Goal: Transaction & Acquisition: Subscribe to service/newsletter

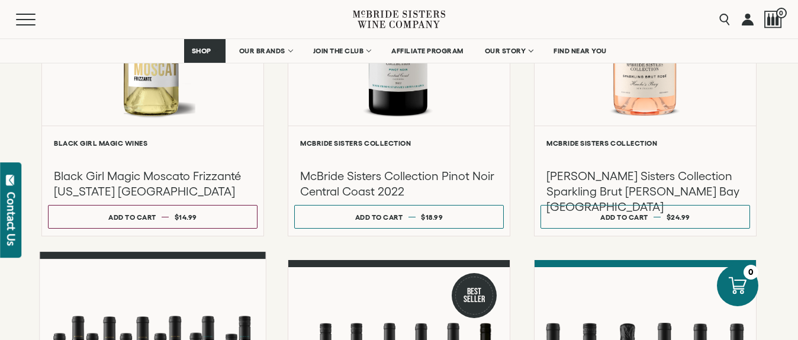
scroll to position [651, 0]
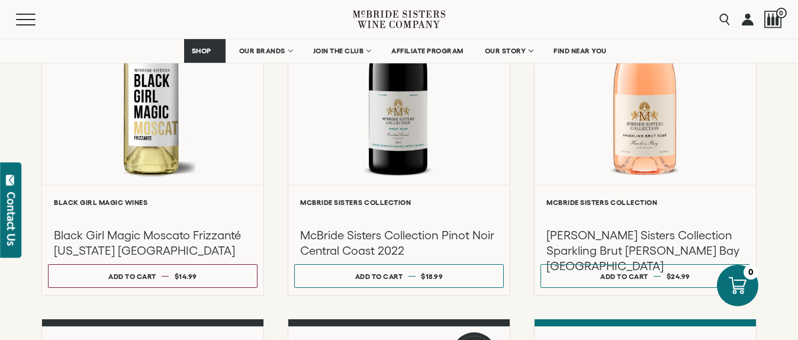
drag, startPoint x: 166, startPoint y: 295, endPoint x: 147, endPoint y: 296, distance: 19.0
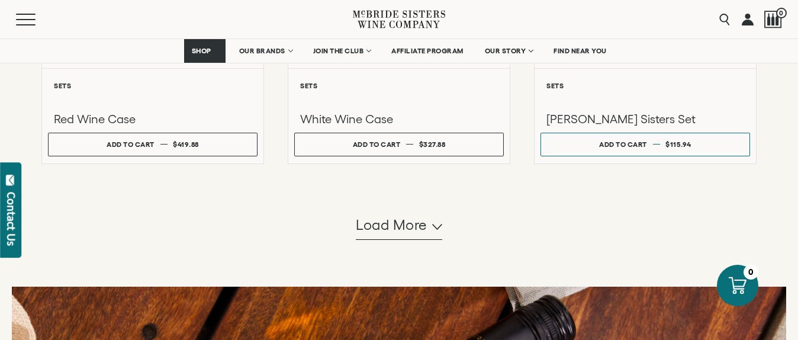
scroll to position [1184, 0]
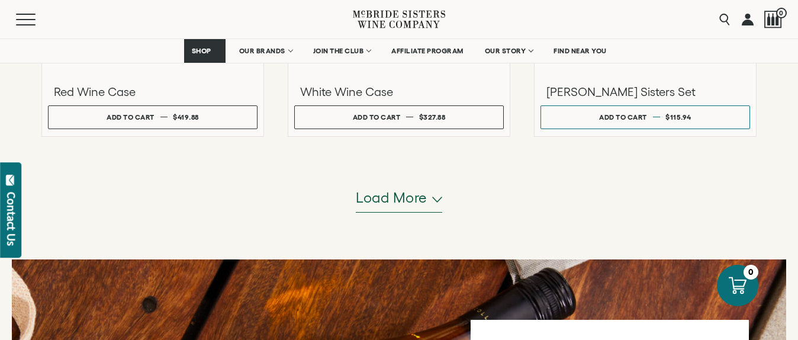
click at [434, 195] on button "Load more" at bounding box center [399, 198] width 86 height 28
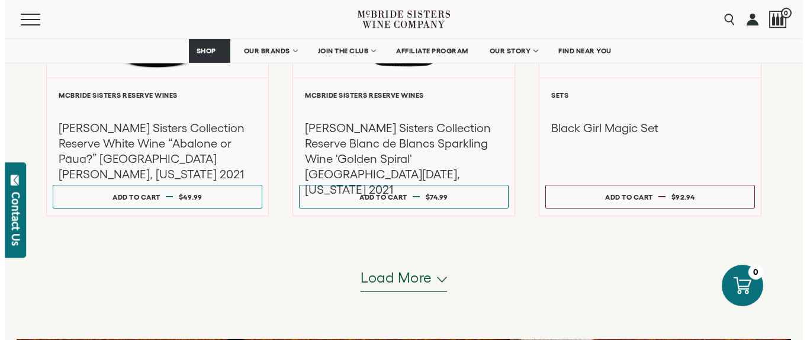
scroll to position [2251, 0]
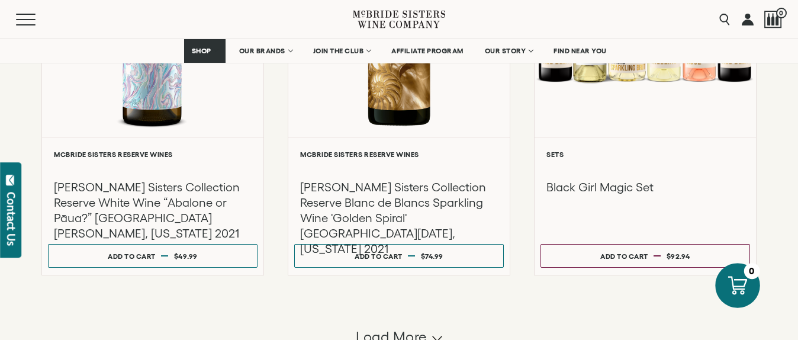
click at [741, 288] on icon at bounding box center [737, 285] width 19 height 18
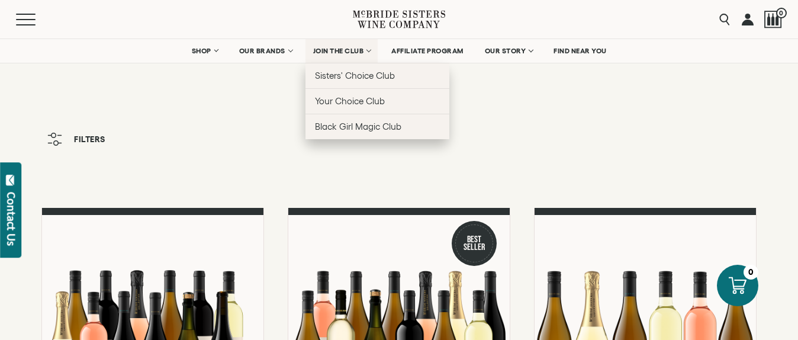
click at [340, 53] on span "JOIN THE CLUB" at bounding box center [338, 51] width 51 height 8
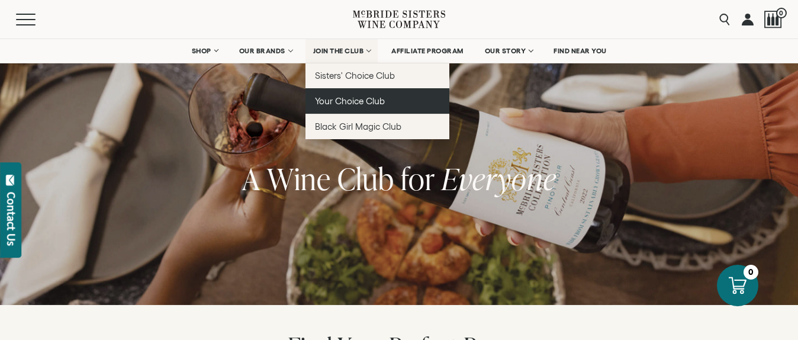
click at [351, 105] on span "Your Choice Club" at bounding box center [350, 101] width 70 height 10
